Goal: Check status: Check status

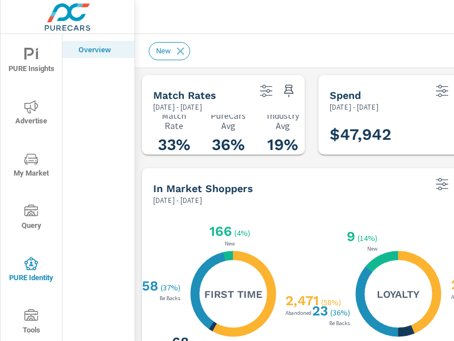
scroll to position [103, 0]
